Goal: Task Accomplishment & Management: Use online tool/utility

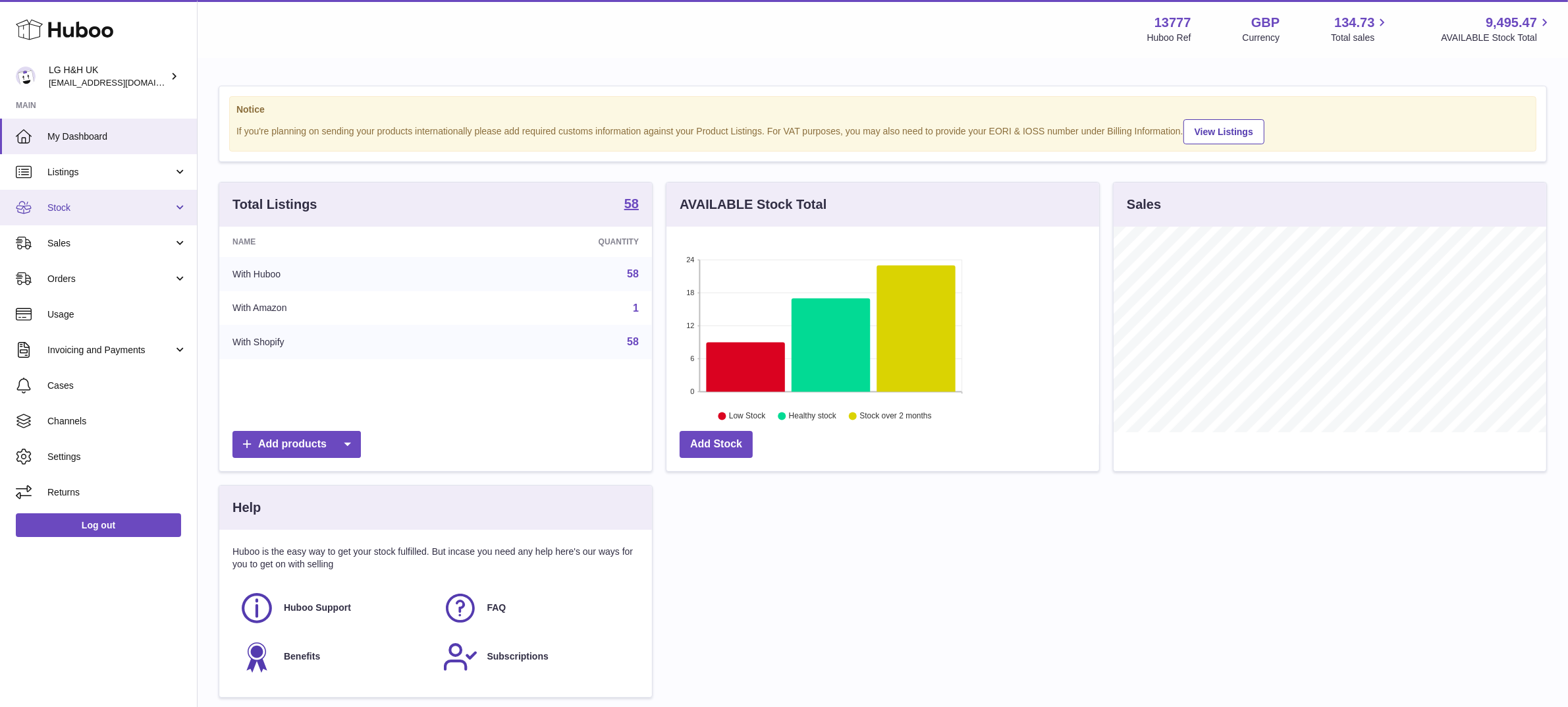
scroll to position [205, 433]
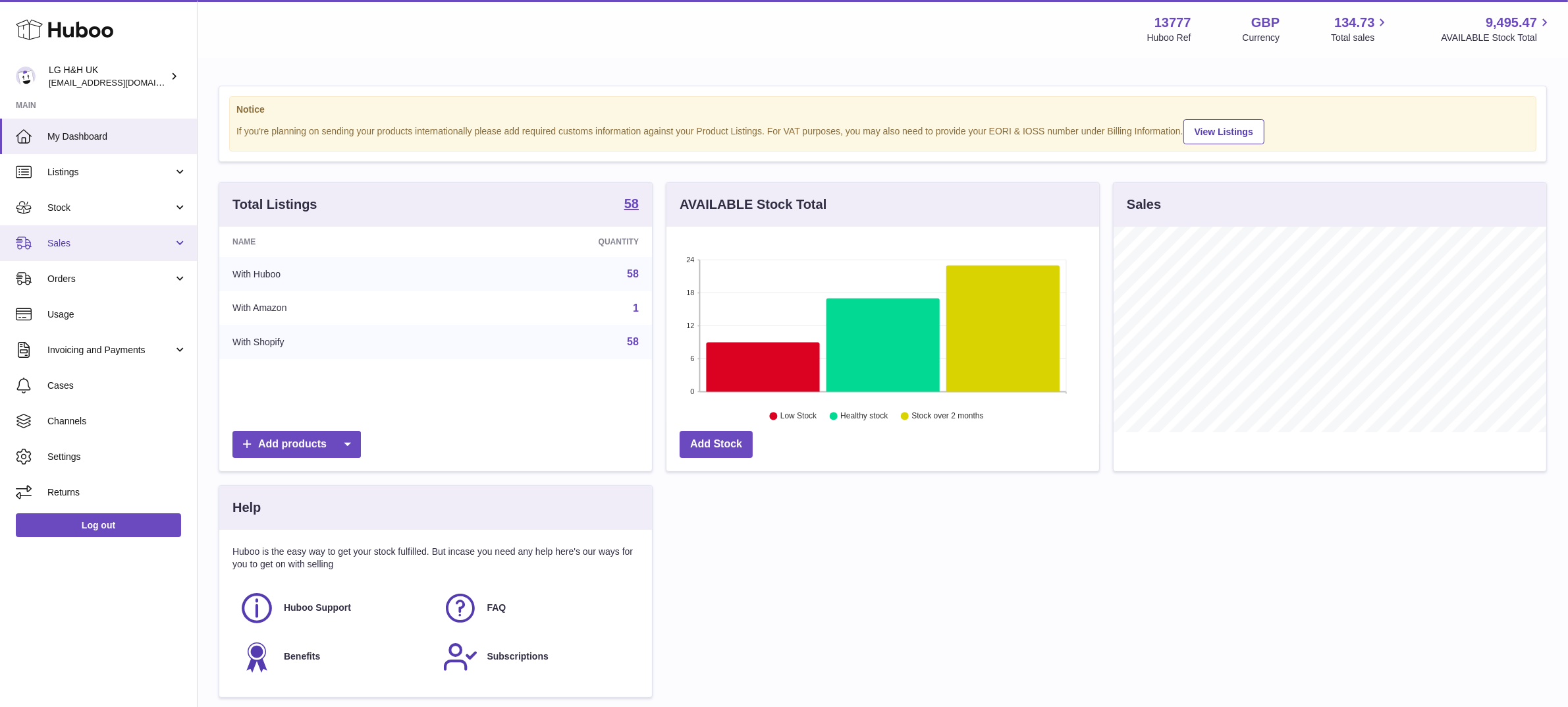
click at [85, 235] on link "Sales" at bounding box center [98, 243] width 197 height 36
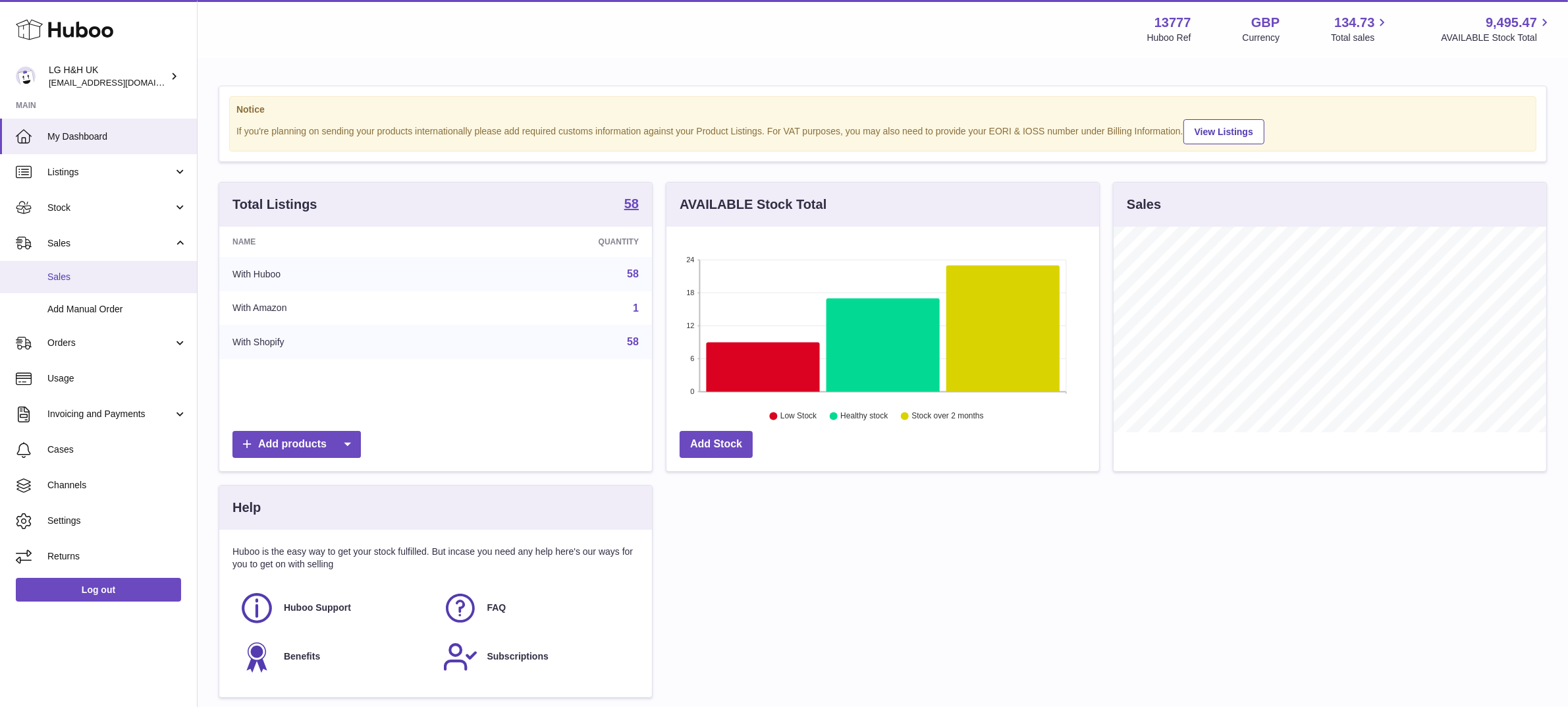
click at [74, 283] on link "Sales" at bounding box center [98, 277] width 197 height 33
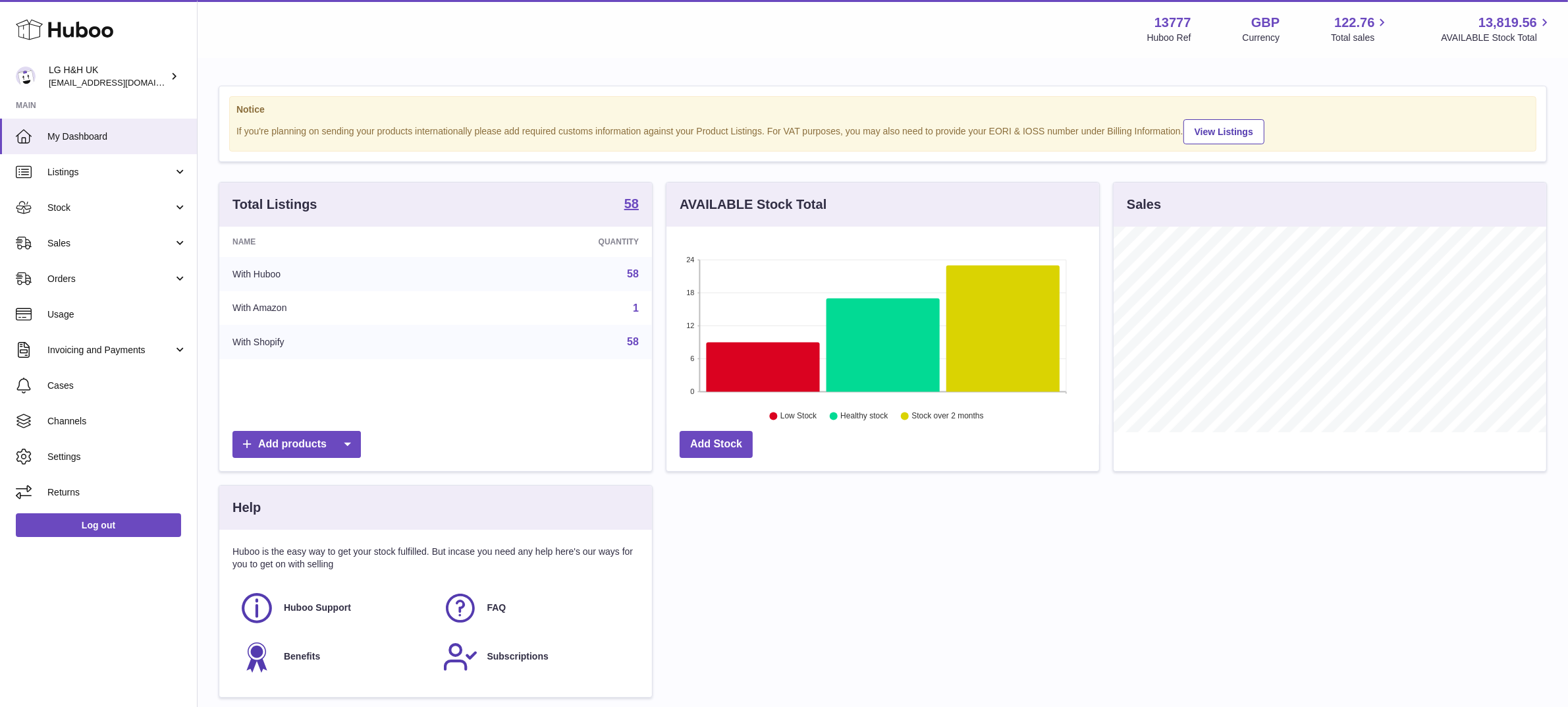
scroll to position [205, 433]
click at [82, 245] on span "Sales" at bounding box center [109, 243] width 126 height 13
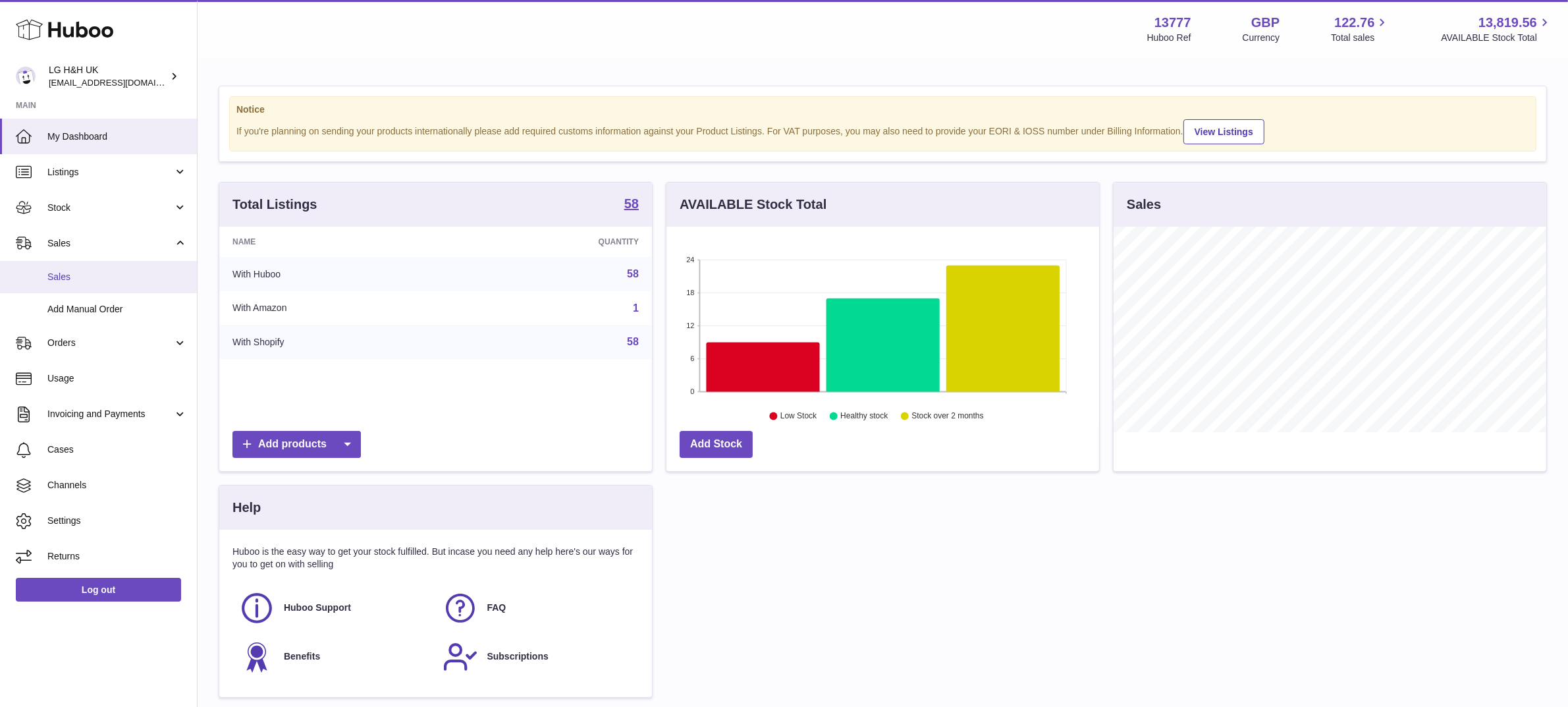
click at [71, 267] on link "Sales" at bounding box center [98, 277] width 197 height 33
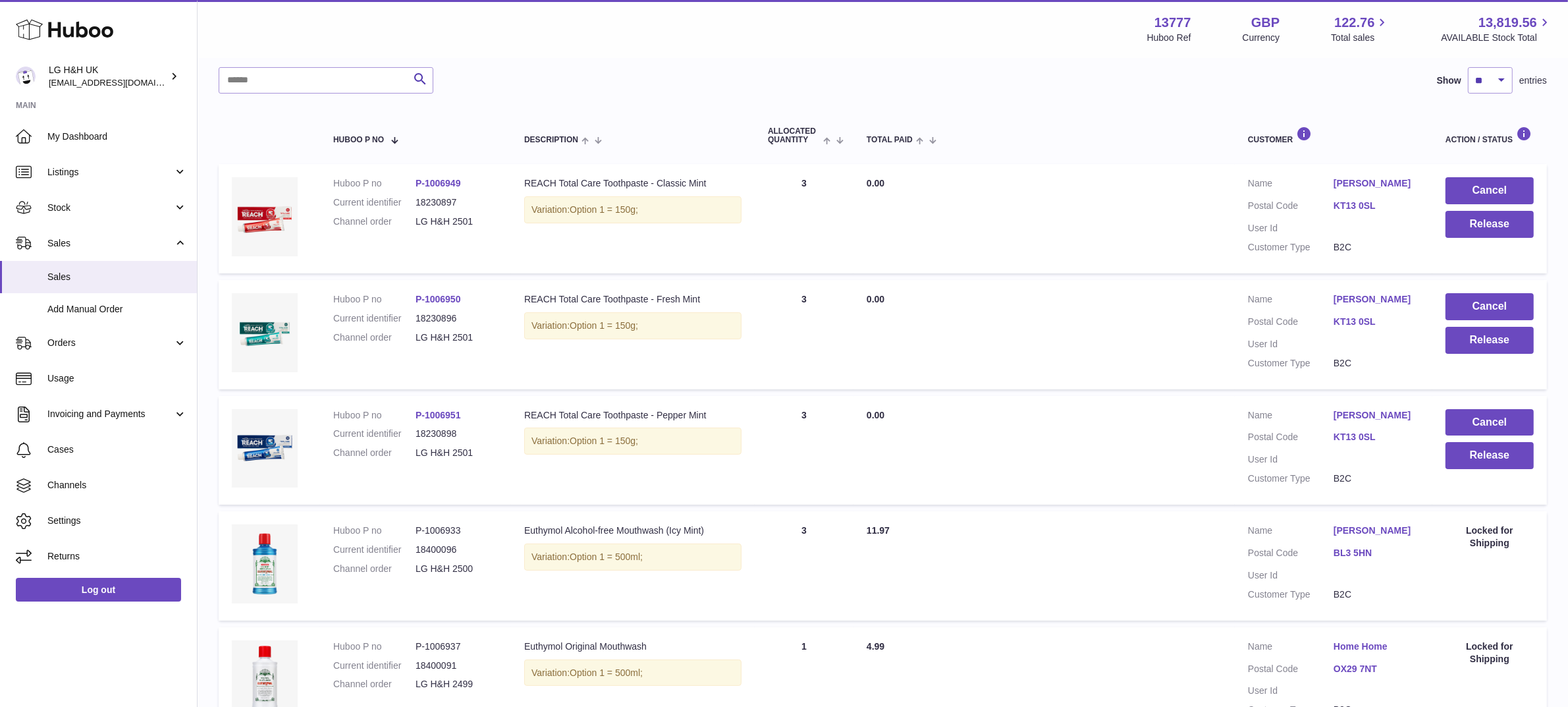
scroll to position [159, 0]
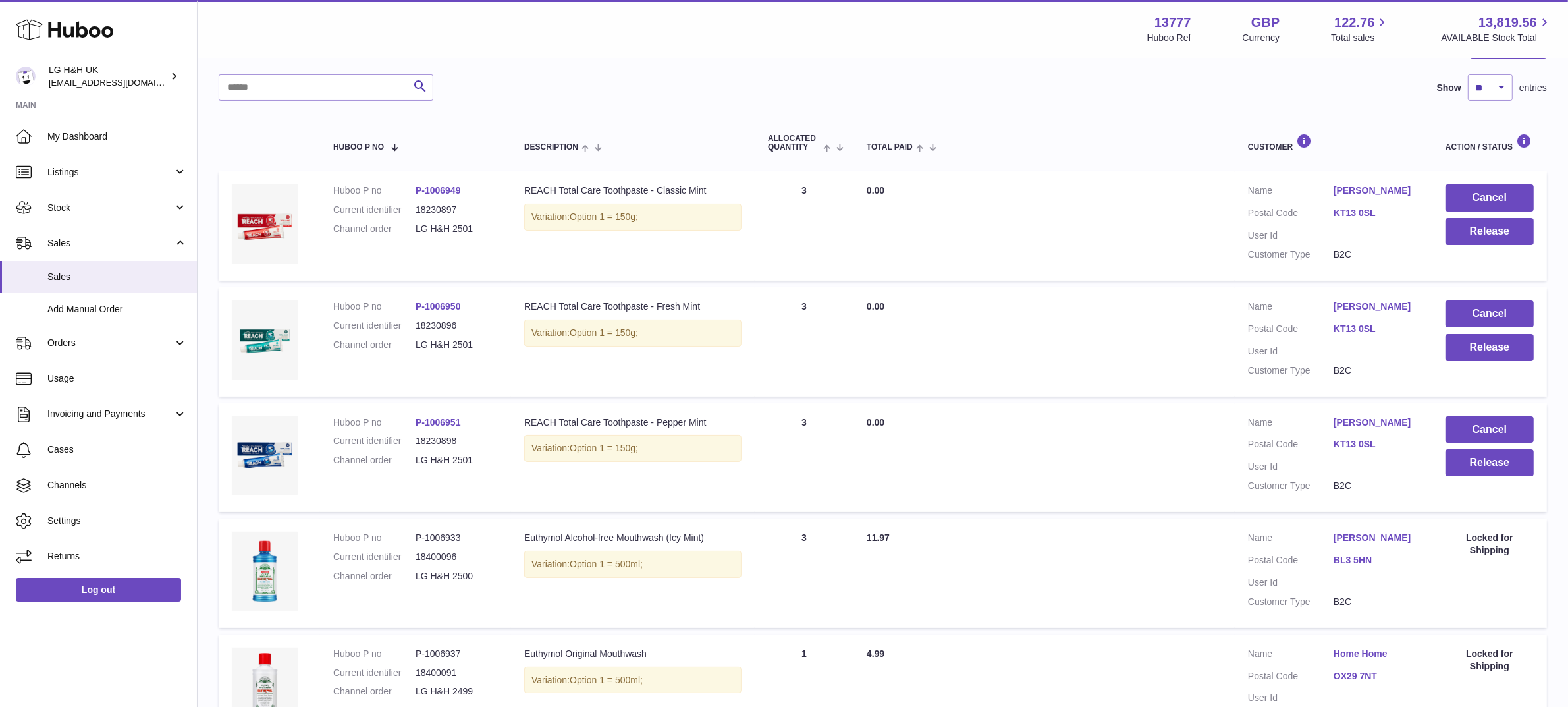
click at [521, 69] on div at bounding box center [883, 53] width 1328 height 43
click at [1470, 462] on button "Release" at bounding box center [1489, 463] width 88 height 27
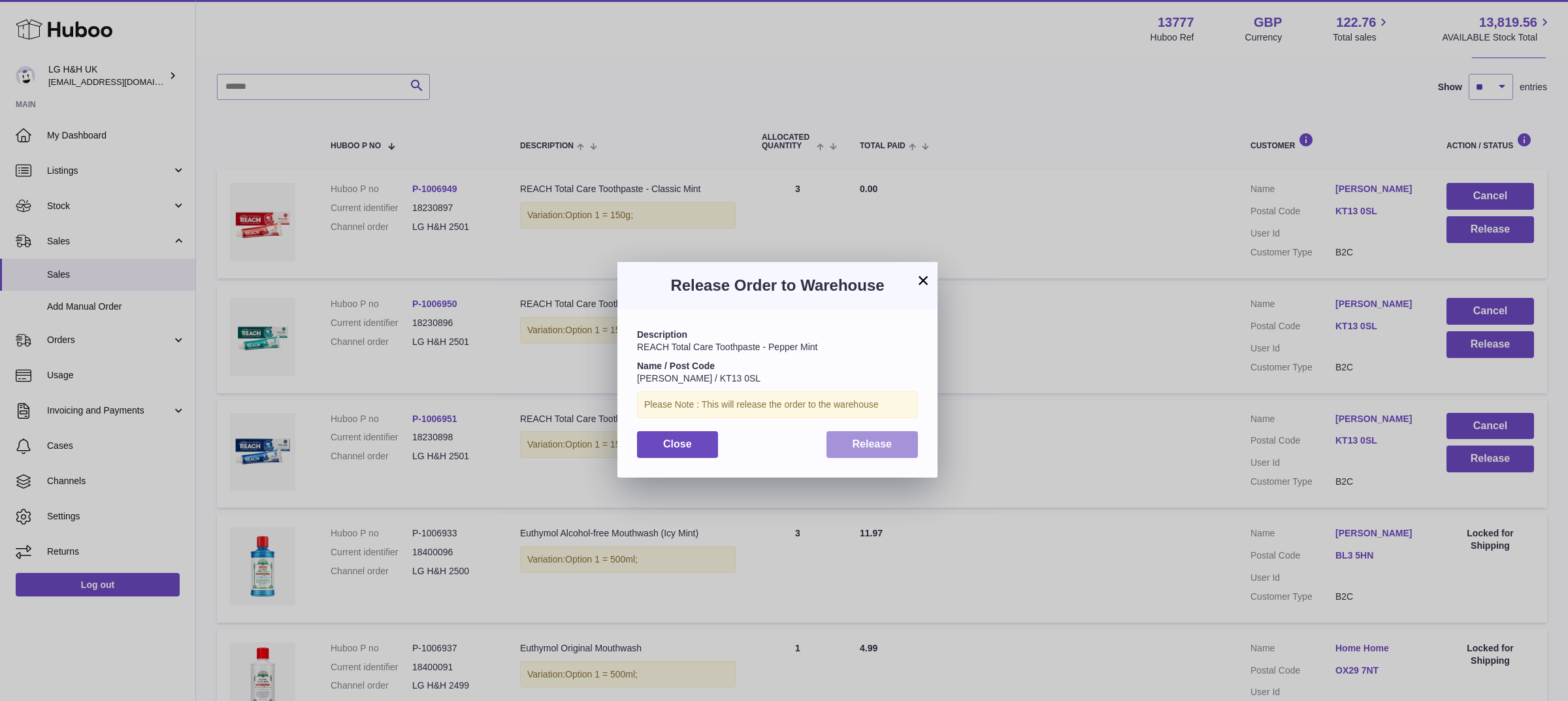
click at [896, 446] on button "Release" at bounding box center [872, 445] width 92 height 27
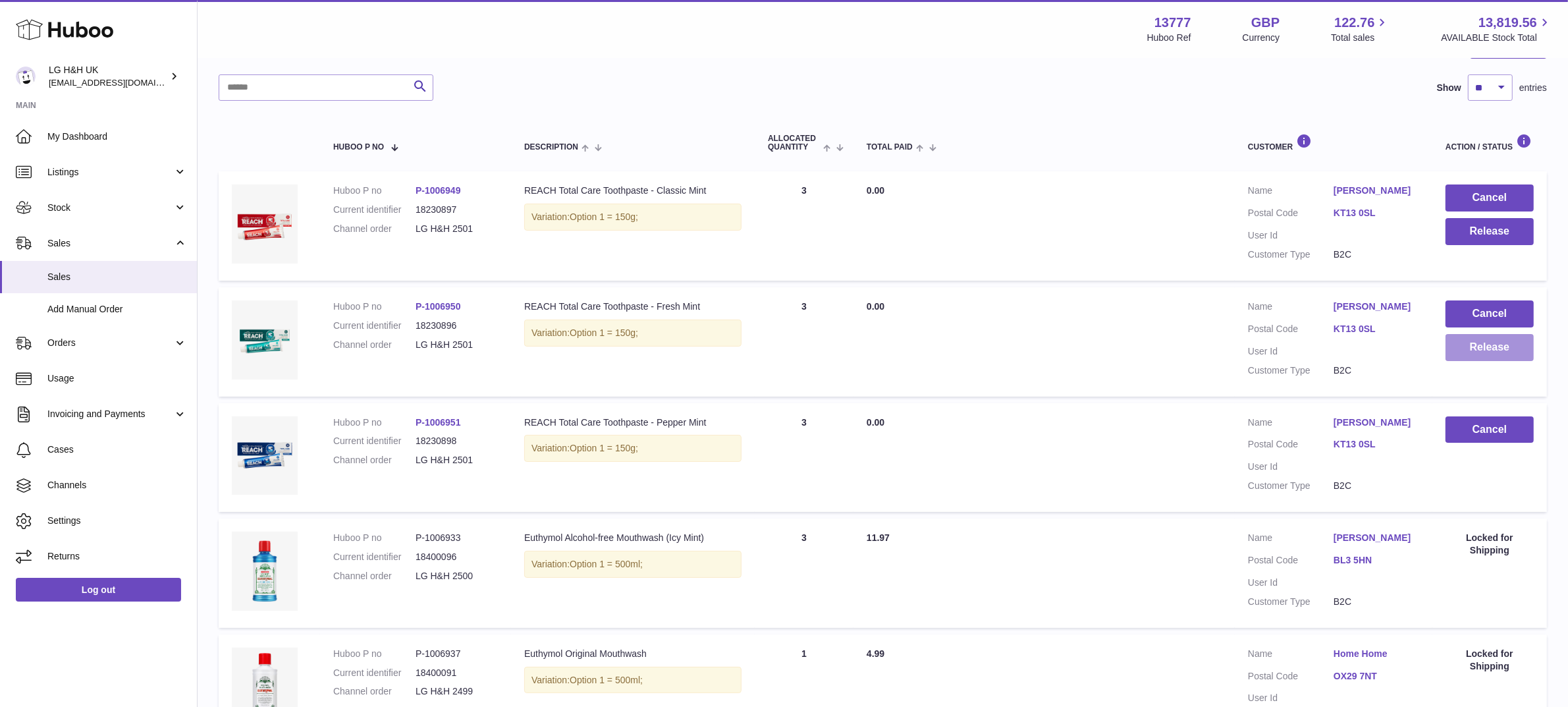
click at [1466, 349] on button "Release" at bounding box center [1489, 348] width 88 height 27
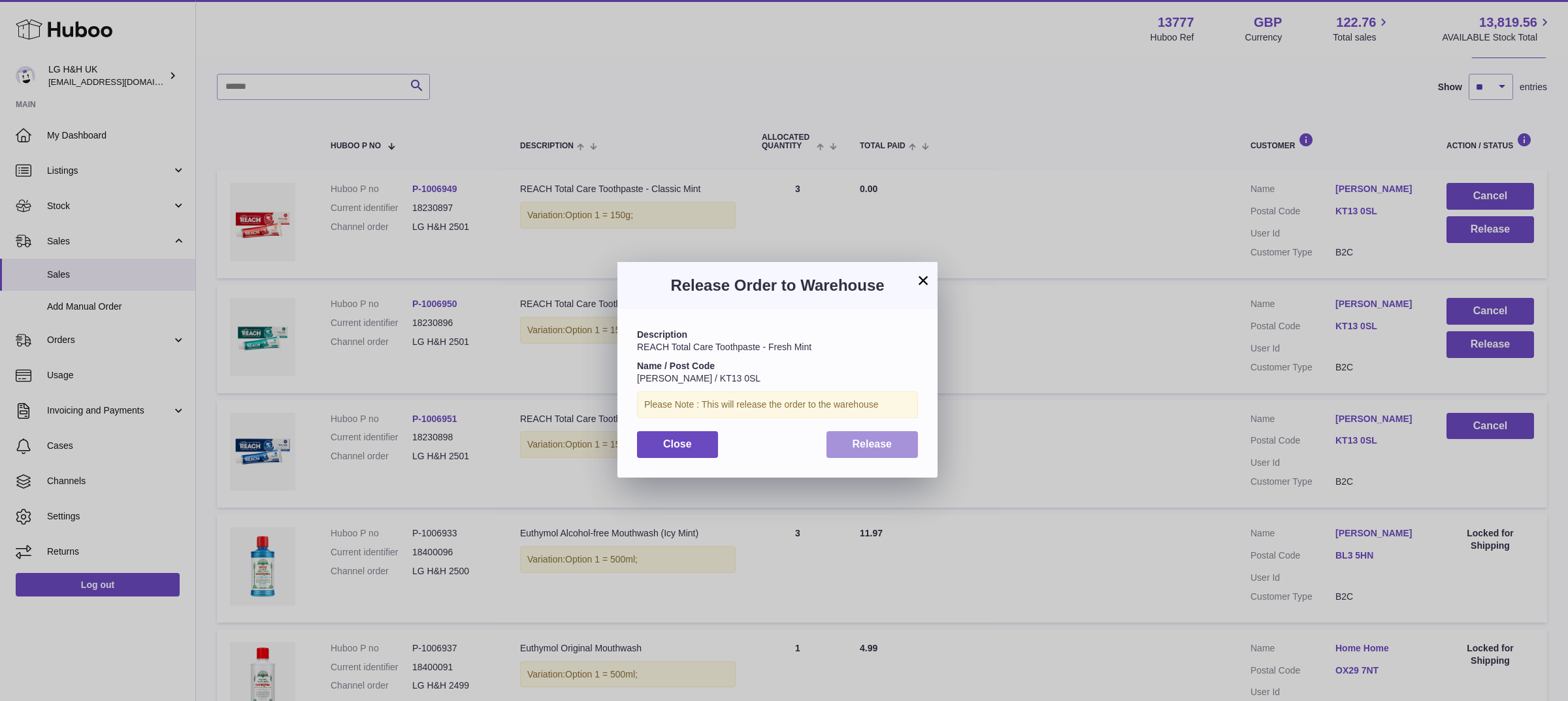
click at [890, 442] on span "Release" at bounding box center [872, 444] width 40 height 11
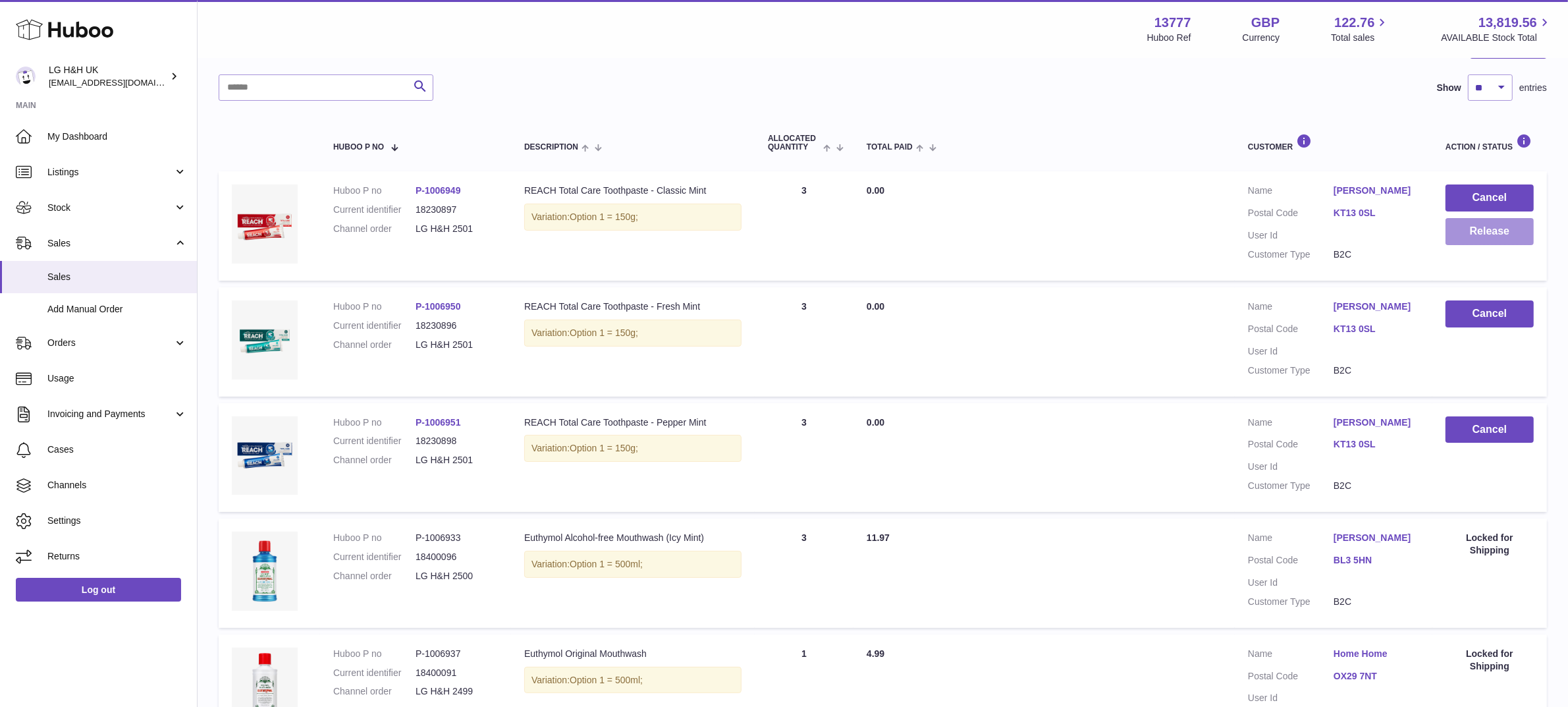
click at [1486, 234] on button "Release" at bounding box center [1489, 232] width 88 height 27
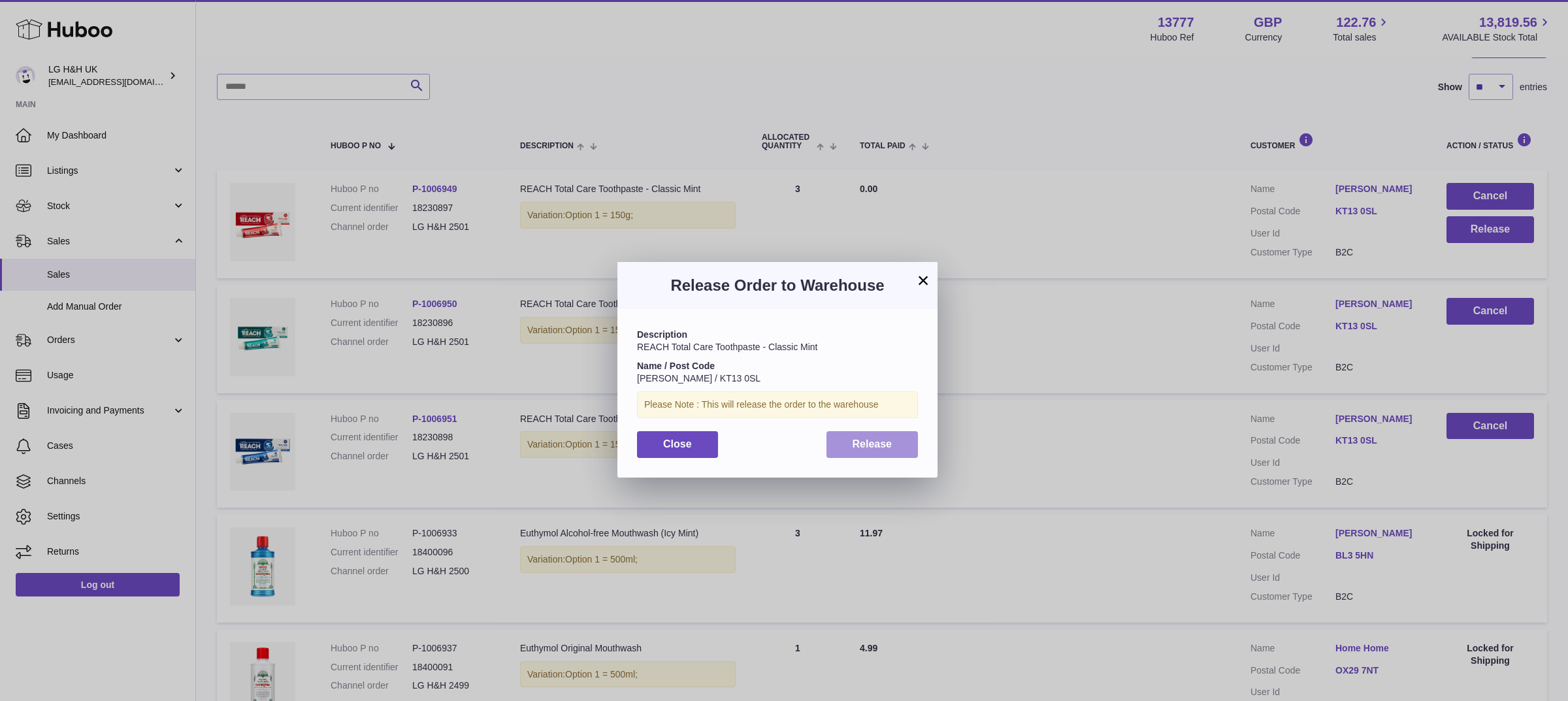
click at [887, 439] on span "Release" at bounding box center [872, 444] width 40 height 11
